Goal: Information Seeking & Learning: Learn about a topic

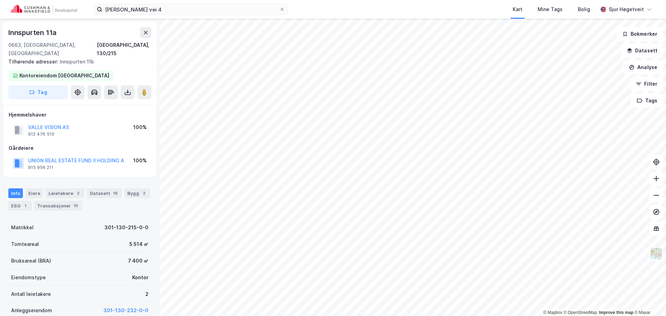
scroll to position [0, 0]
click at [202, 12] on input "[PERSON_NAME] vei 4" at bounding box center [190, 9] width 177 height 10
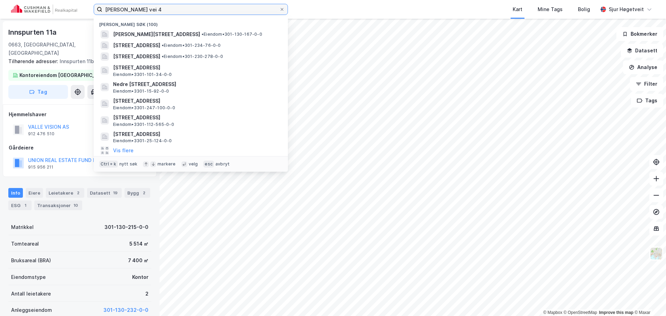
click at [202, 12] on input "[PERSON_NAME] vei 4" at bounding box center [190, 9] width 177 height 10
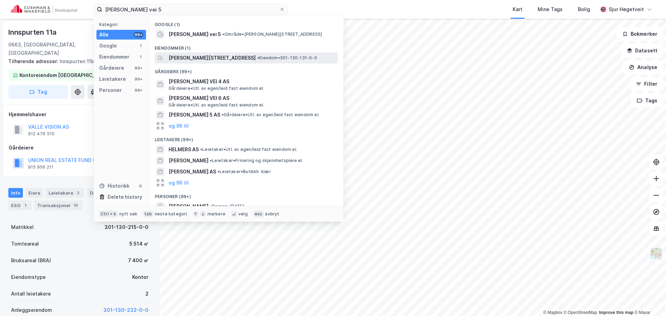
click at [217, 52] on div "[PERSON_NAME][STREET_ADDRESS] • Eiendom • 301-130-131-0-0" at bounding box center [246, 57] width 183 height 11
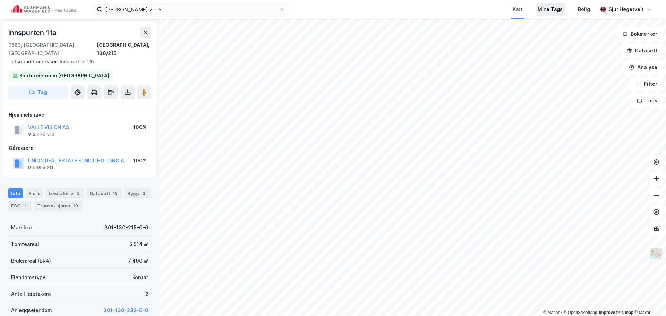
scroll to position [0, 0]
click at [170, 12] on input "[PERSON_NAME] vei 5" at bounding box center [190, 9] width 177 height 10
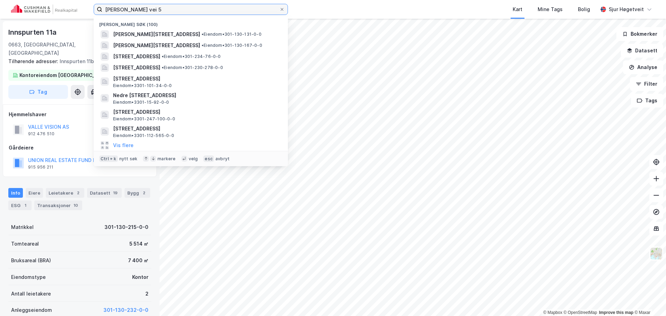
click at [170, 12] on input "[PERSON_NAME] vei 5" at bounding box center [190, 9] width 177 height 10
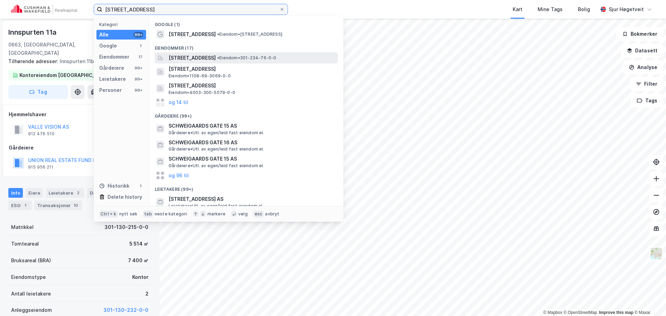
type input "[STREET_ADDRESS]"
click at [216, 55] on span "[STREET_ADDRESS]" at bounding box center [192, 58] width 47 height 8
